Goal: Information Seeking & Learning: Learn about a topic

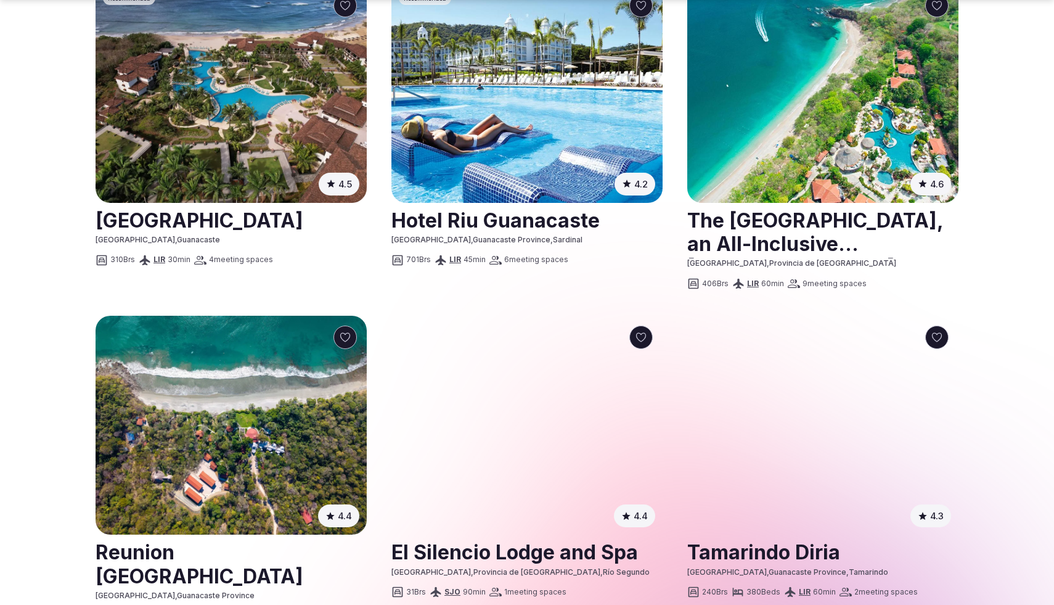
scroll to position [1034, 0]
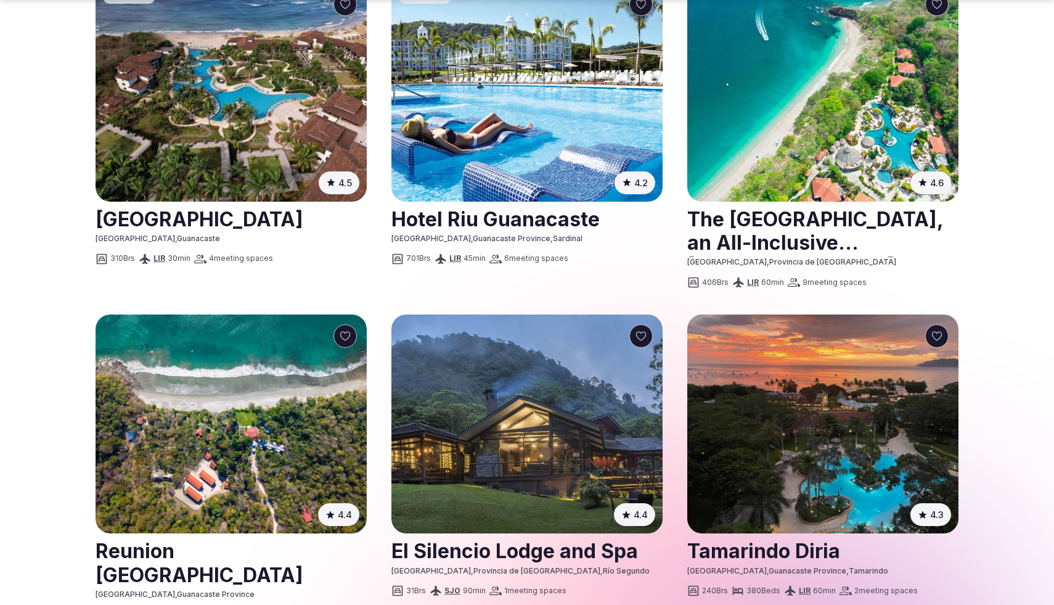
click at [478, 534] on link at bounding box center [526, 549] width 271 height 31
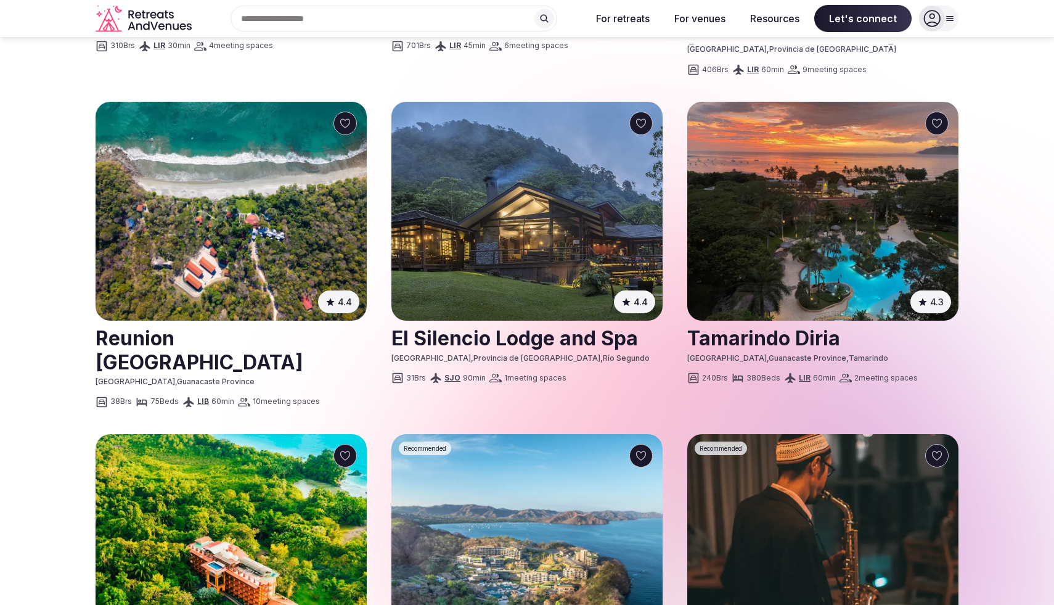
scroll to position [1210, 0]
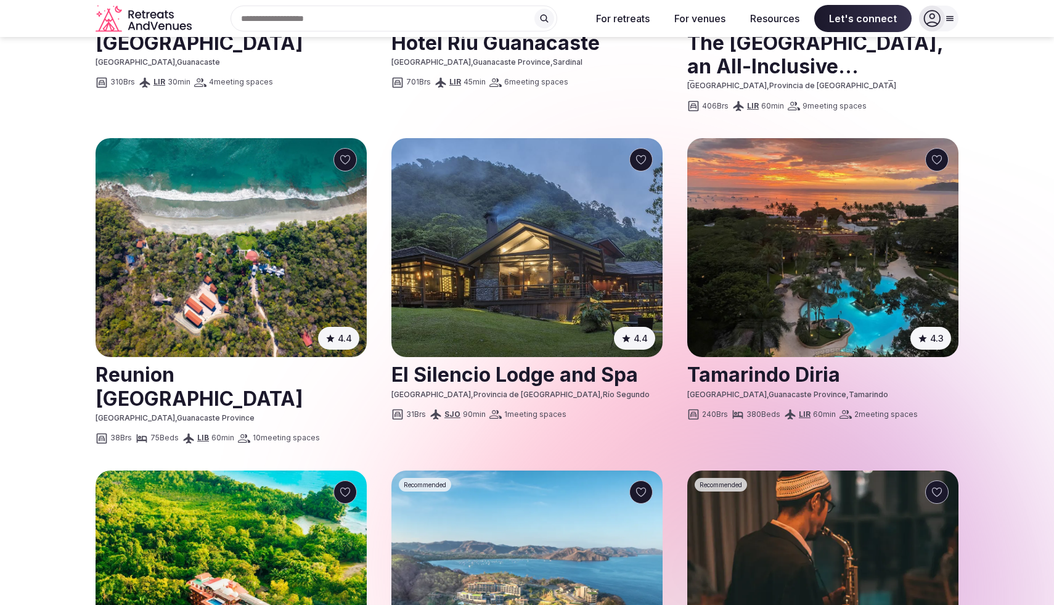
click at [235, 358] on link at bounding box center [231, 385] width 271 height 55
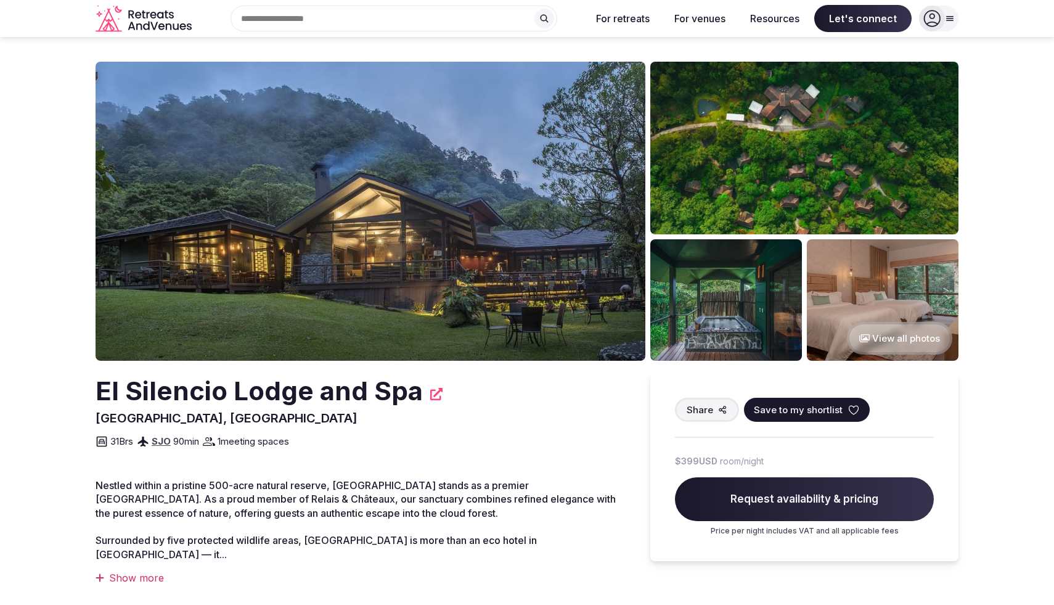
click at [872, 292] on img at bounding box center [883, 299] width 152 height 121
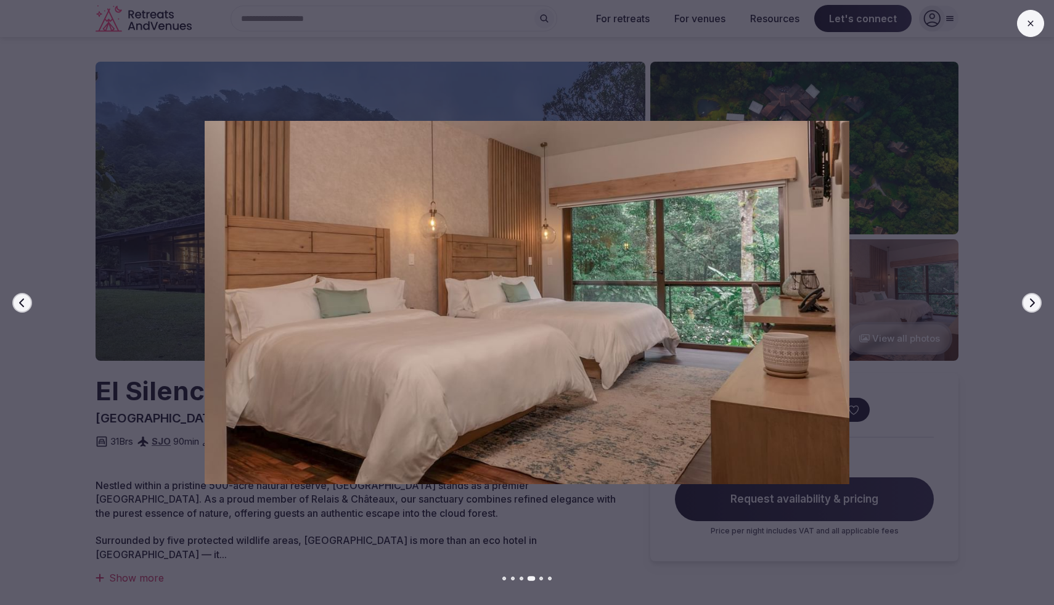
click at [1034, 303] on icon "button" at bounding box center [1032, 303] width 10 height 10
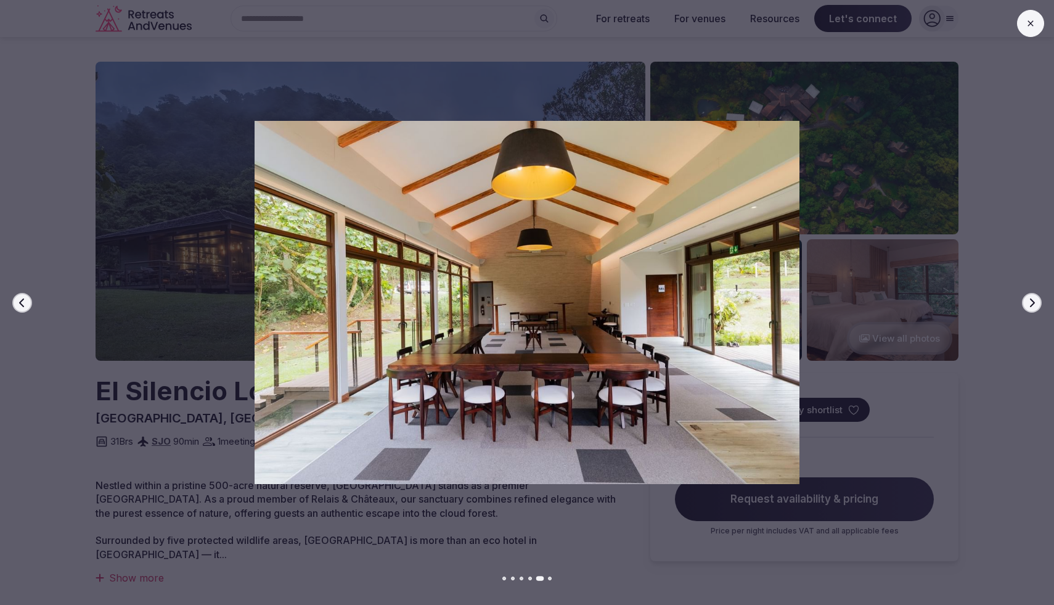
click at [1034, 303] on icon "button" at bounding box center [1032, 303] width 10 height 10
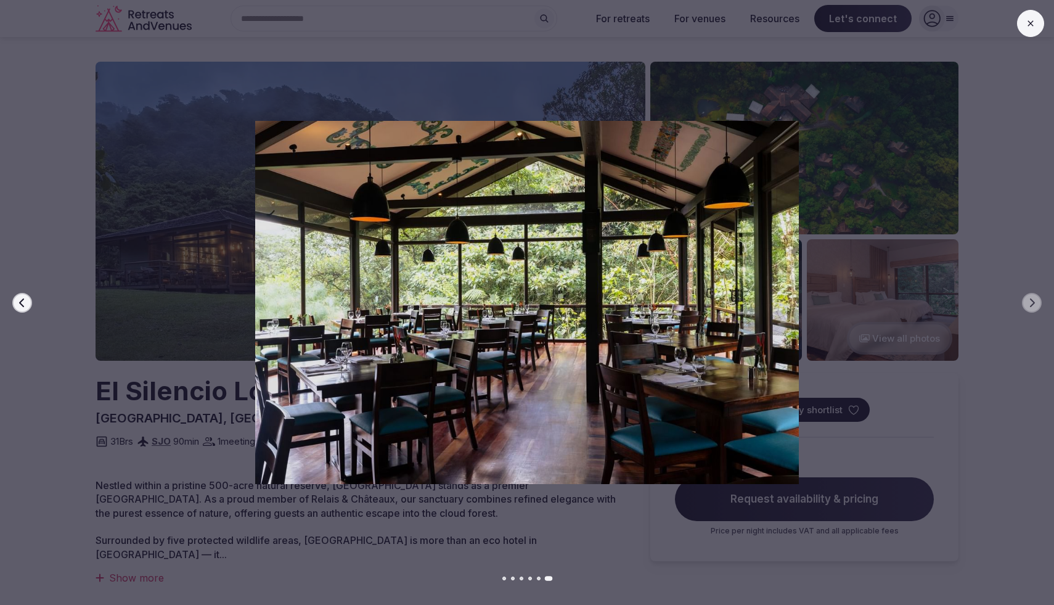
click at [1029, 17] on button at bounding box center [1030, 23] width 27 height 27
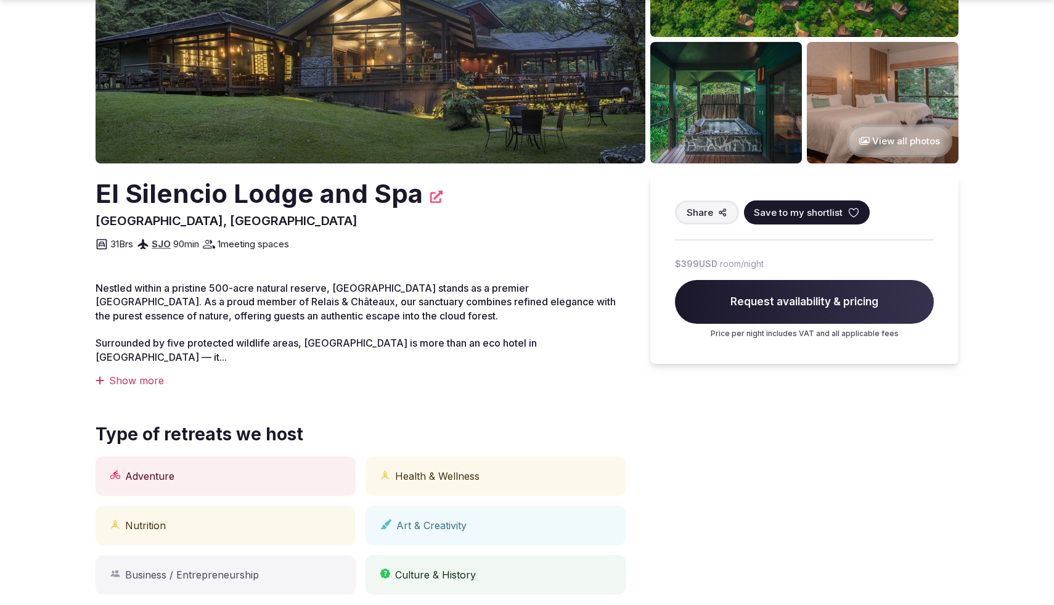
scroll to position [202, 0]
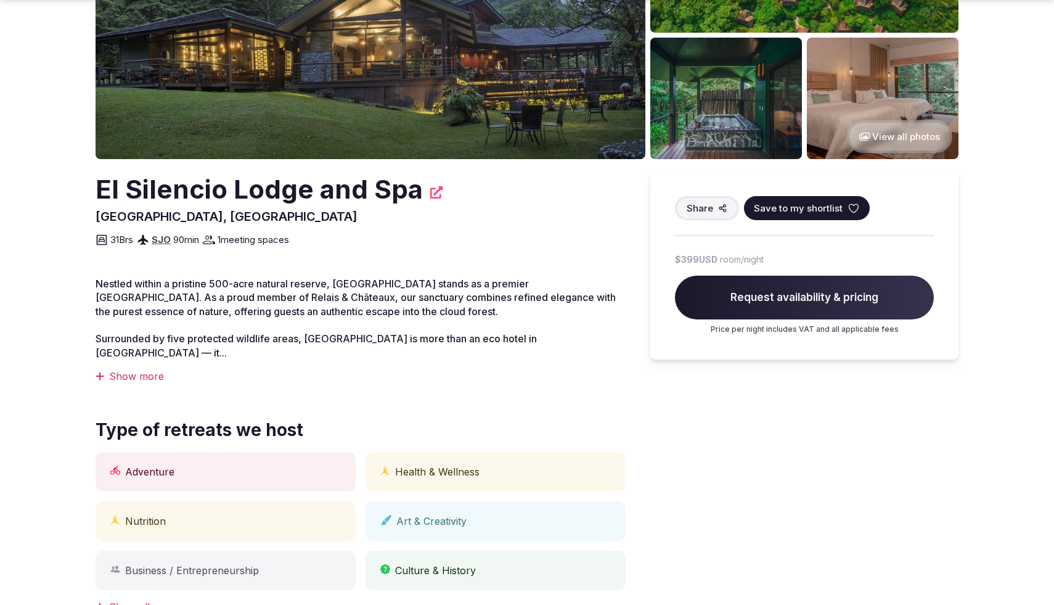
click at [153, 369] on div "Show more" at bounding box center [361, 376] width 530 height 14
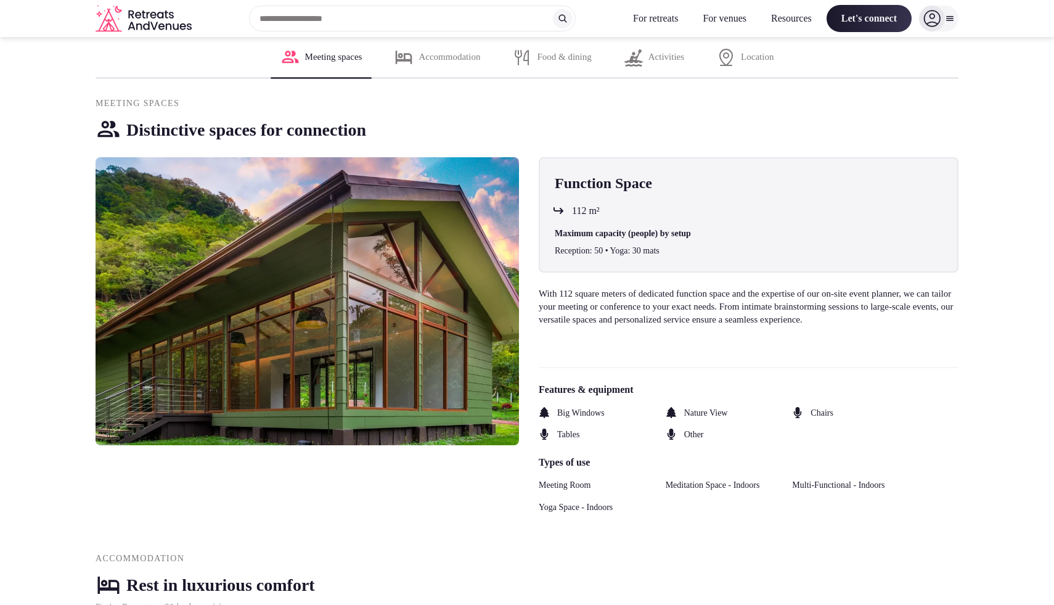
scroll to position [807, 0]
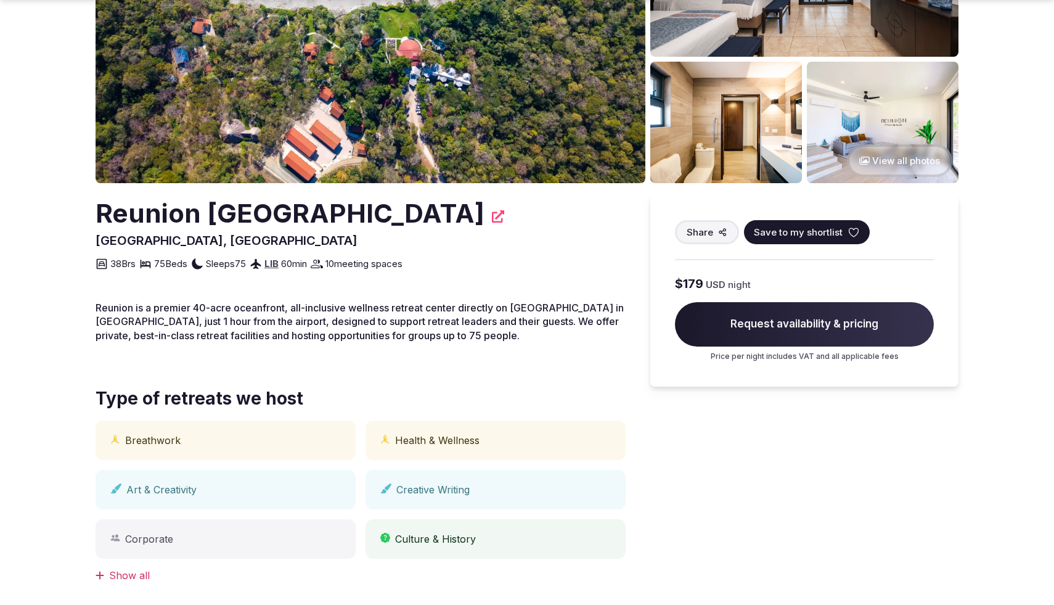
scroll to position [179, 0]
